Goal: Task Accomplishment & Management: Complete application form

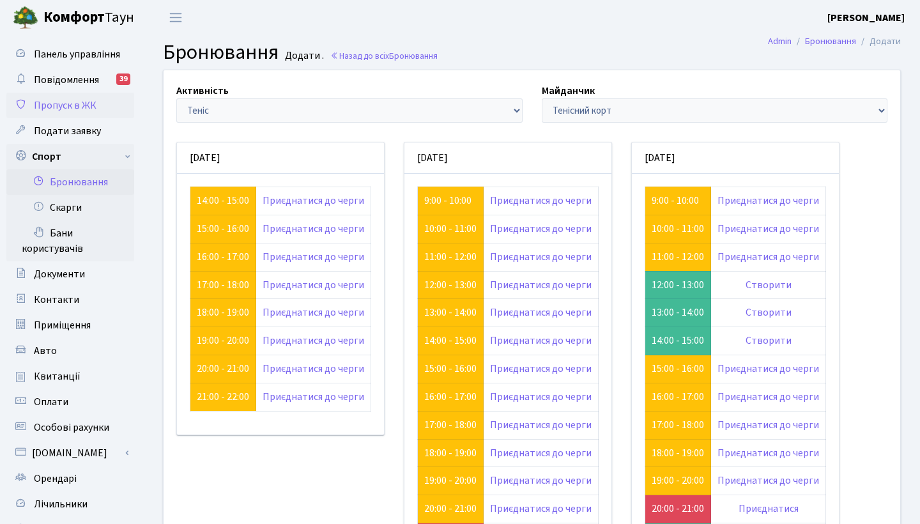
click at [78, 111] on span "Пропуск в ЖК" at bounding box center [65, 105] width 63 height 14
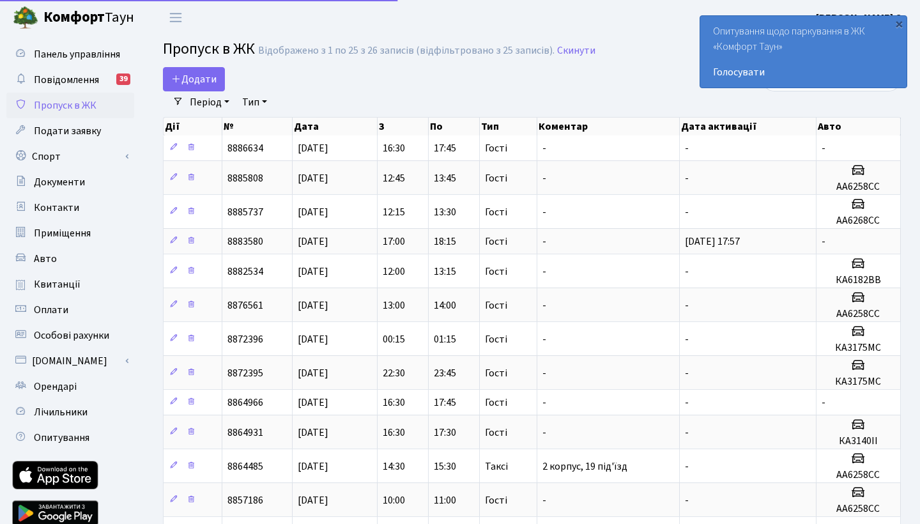
select select "25"
click at [204, 75] on span "Додати" at bounding box center [193, 79] width 45 height 14
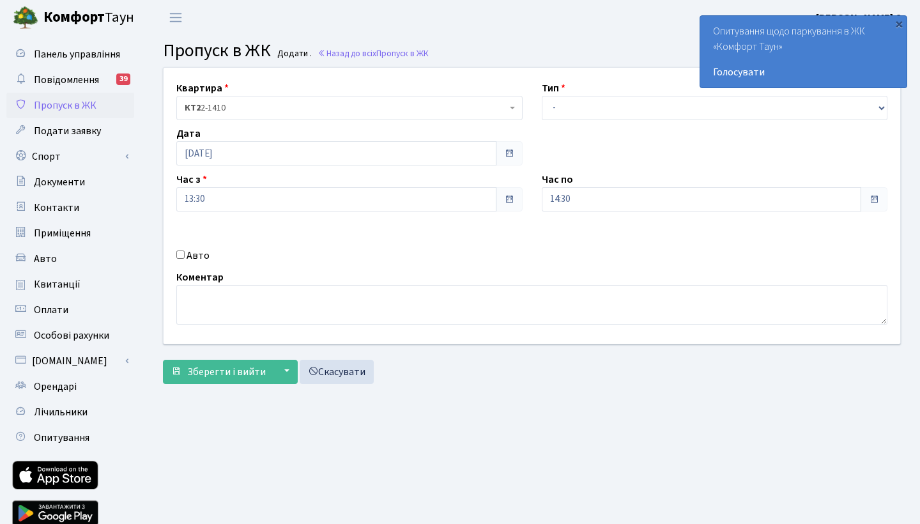
click at [179, 256] on input "Авто" at bounding box center [180, 254] width 8 height 8
checkbox input "true"
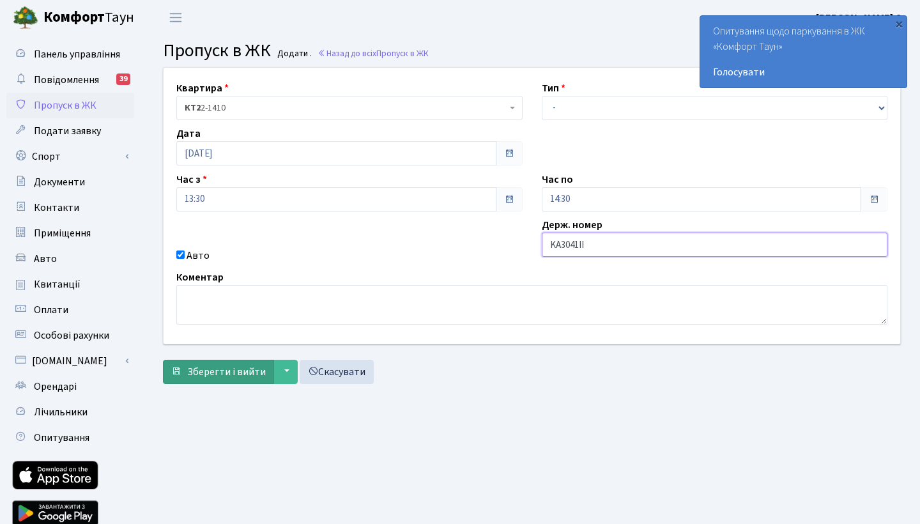
type input "KA3041II"
click at [211, 370] on span "Зберегти і вийти" at bounding box center [226, 372] width 79 height 14
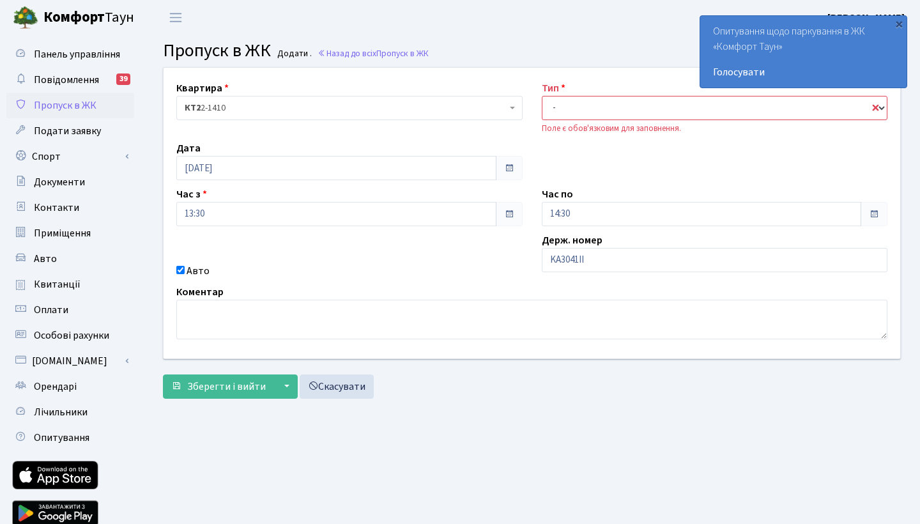
select select "3"
click at [215, 379] on span "Зберегти і вийти" at bounding box center [226, 386] width 79 height 14
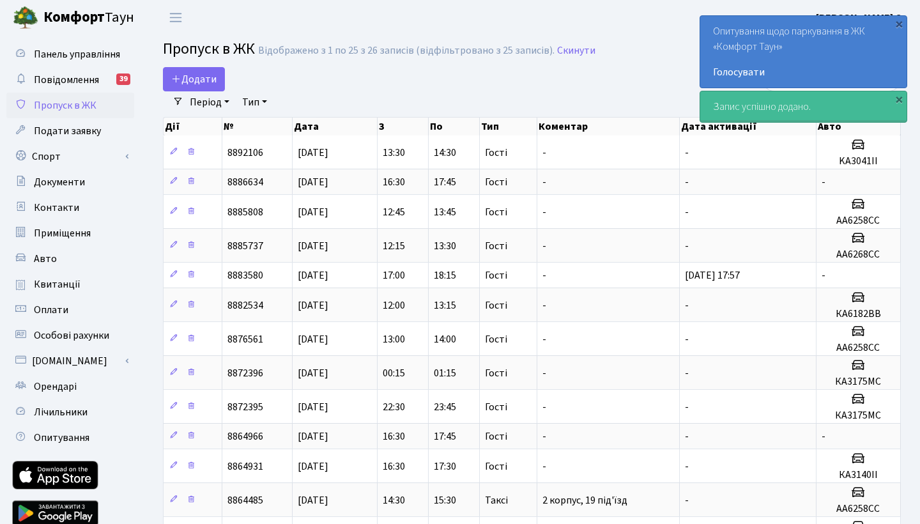
select select "25"
